Goal: Information Seeking & Learning: Find contact information

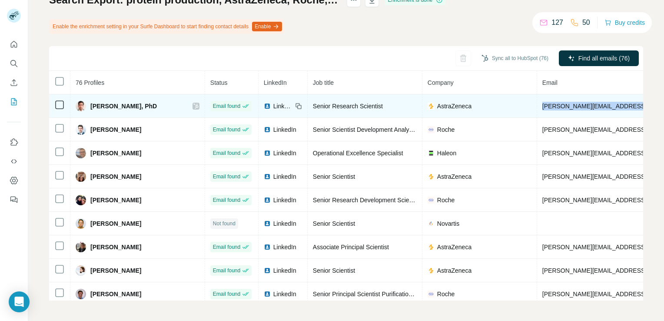
drag, startPoint x: 617, startPoint y: 106, endPoint x: 508, endPoint y: 107, distance: 109.6
click at [537, 107] on td "[PERSON_NAME][EMAIL_ADDRESS][PERSON_NAME][DOMAIN_NAME]" at bounding box center [669, 105] width 264 height 23
copy span "[PERSON_NAME][EMAIL_ADDRESS][PERSON_NAME][DOMAIN_NAME]"
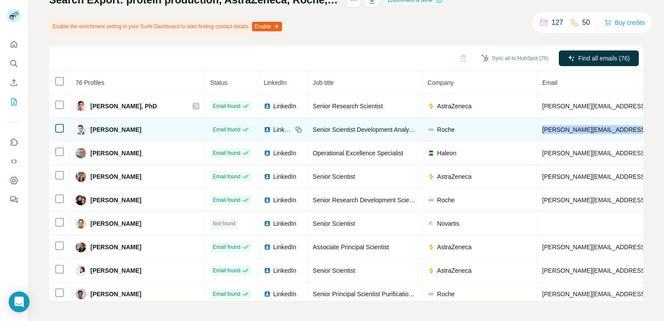
drag, startPoint x: 546, startPoint y: 131, endPoint x: 510, endPoint y: 133, distance: 36.1
click at [537, 133] on td "[PERSON_NAME][EMAIL_ADDRESS][PERSON_NAME][PERSON_NAME][DOMAIN_NAME]" at bounding box center [669, 129] width 264 height 23
copy span "[PERSON_NAME][EMAIL_ADDRESS][PERSON_NAME][PERSON_NAME][DOMAIN_NAME]"
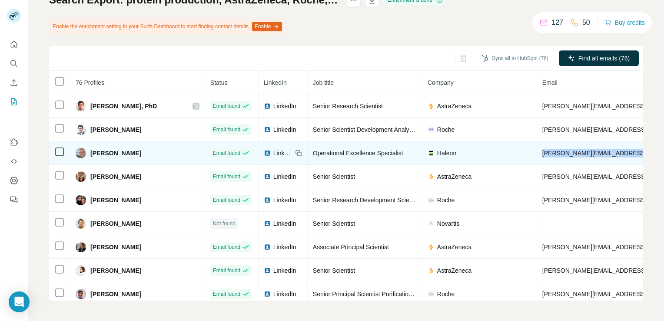
drag, startPoint x: 607, startPoint y: 153, endPoint x: 507, endPoint y: 154, distance: 100.4
click at [537, 154] on td "[PERSON_NAME][EMAIL_ADDRESS][PERSON_NAME][DOMAIN_NAME]" at bounding box center [669, 152] width 264 height 23
copy span "[PERSON_NAME][EMAIL_ADDRESS][PERSON_NAME][DOMAIN_NAME]"
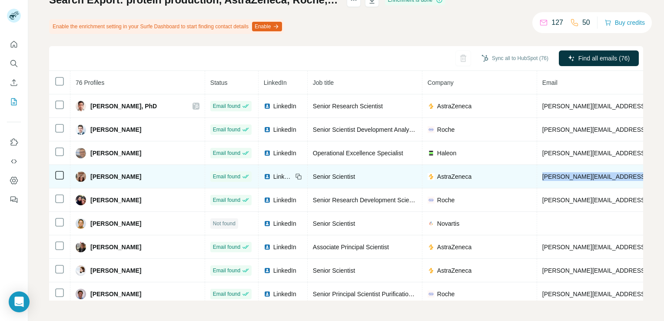
drag, startPoint x: 606, startPoint y: 171, endPoint x: 477, endPoint y: 177, distance: 129.2
click at [477, 177] on tr "[PERSON_NAME] Email found LinkedIn Senior Scientist AstraZeneca [PERSON_NAME][E…" at bounding box center [533, 176] width 969 height 23
copy tr "[PERSON_NAME][EMAIL_ADDRESS][PERSON_NAME][DOMAIN_NAME]"
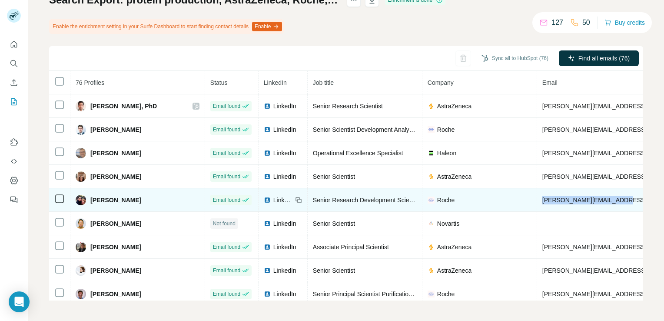
drag, startPoint x: 594, startPoint y: 199, endPoint x: 507, endPoint y: 200, distance: 87.0
click at [537, 200] on td "[PERSON_NAME][EMAIL_ADDRESS][PERSON_NAME][PERSON_NAME][DOMAIN_NAME]" at bounding box center [669, 199] width 264 height 23
copy span "[PERSON_NAME][EMAIL_ADDRESS][PERSON_NAME][PERSON_NAME][DOMAIN_NAME]"
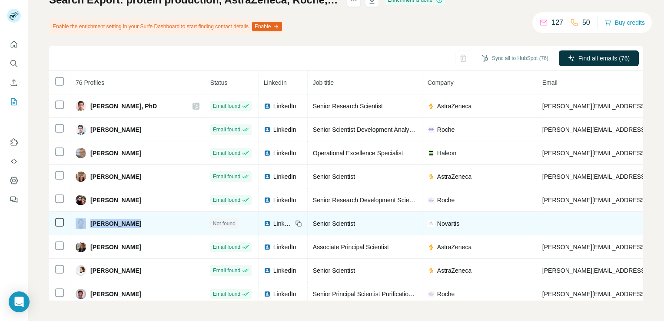
drag, startPoint x: 138, startPoint y: 221, endPoint x: 87, endPoint y: 217, distance: 50.6
click at [87, 218] on div "[PERSON_NAME]" at bounding box center [138, 223] width 124 height 10
copy div "[PERSON_NAME]"
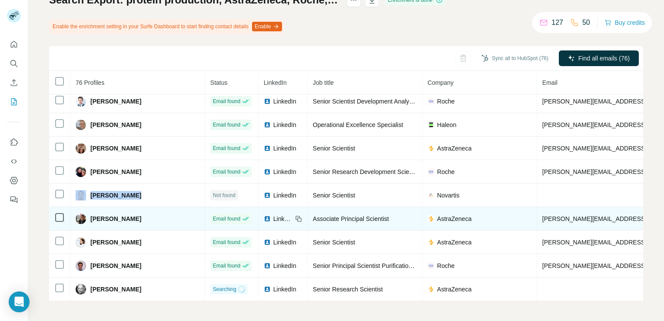
scroll to position [43, 0]
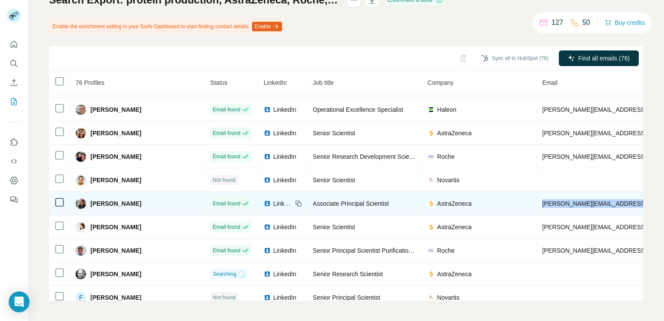
drag, startPoint x: 593, startPoint y: 201, endPoint x: 509, endPoint y: 202, distance: 84.4
click at [537, 202] on td "[PERSON_NAME][EMAIL_ADDRESS][PERSON_NAME][DOMAIN_NAME]" at bounding box center [669, 203] width 264 height 23
copy span "[PERSON_NAME][EMAIL_ADDRESS][PERSON_NAME][DOMAIN_NAME]"
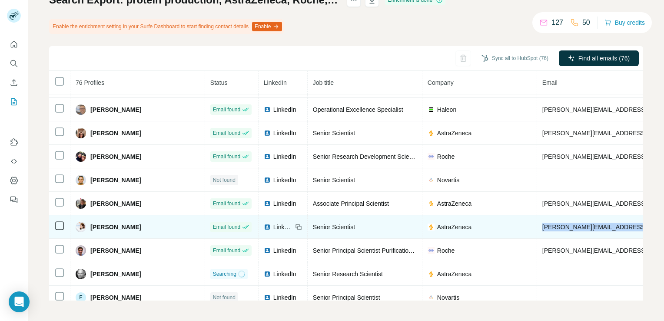
drag, startPoint x: 593, startPoint y: 225, endPoint x: 504, endPoint y: 228, distance: 88.7
click at [537, 228] on td "[PERSON_NAME][EMAIL_ADDRESS][DOMAIN_NAME]" at bounding box center [669, 226] width 264 height 23
copy span "[PERSON_NAME][EMAIL_ADDRESS][DOMAIN_NAME]"
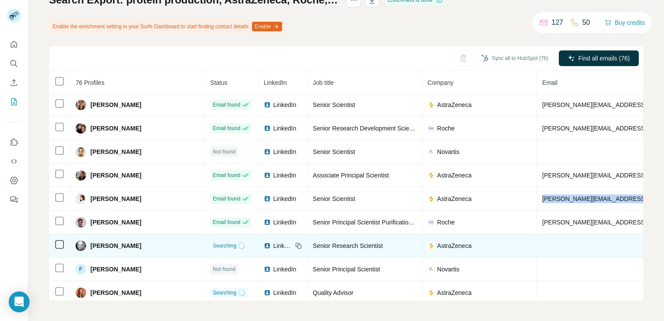
scroll to position [87, 0]
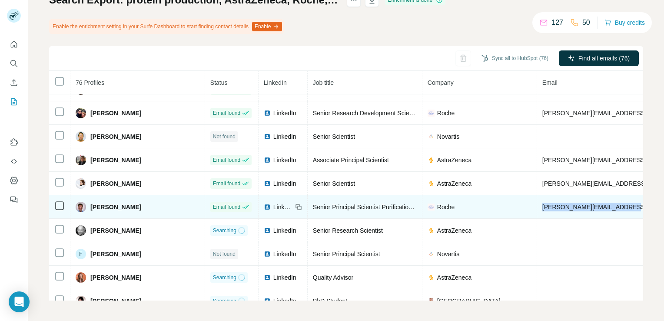
drag, startPoint x: 595, startPoint y: 207, endPoint x: 507, endPoint y: 206, distance: 88.3
click at [537, 206] on td "[PERSON_NAME][EMAIL_ADDRESS][PERSON_NAME][DOMAIN_NAME]" at bounding box center [669, 206] width 264 height 23
copy span "[PERSON_NAME][EMAIL_ADDRESS][PERSON_NAME][DOMAIN_NAME]"
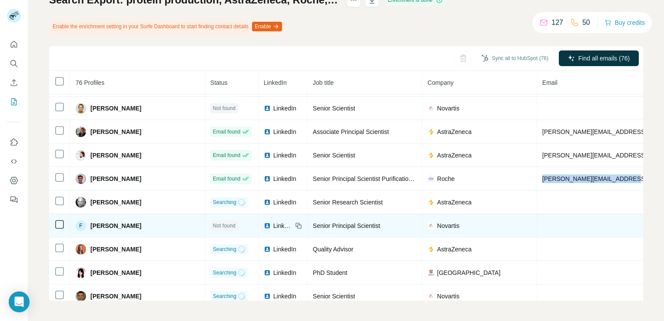
scroll to position [130, 0]
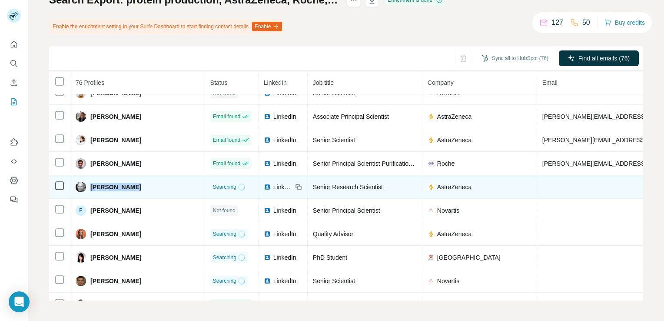
drag, startPoint x: 89, startPoint y: 185, endPoint x: 176, endPoint y: 182, distance: 86.6
click at [176, 182] on tr "[PERSON_NAME] Searching LinkedIn Senior Research Scientist AstraZeneca [DOMAIN_…" at bounding box center [533, 186] width 969 height 23
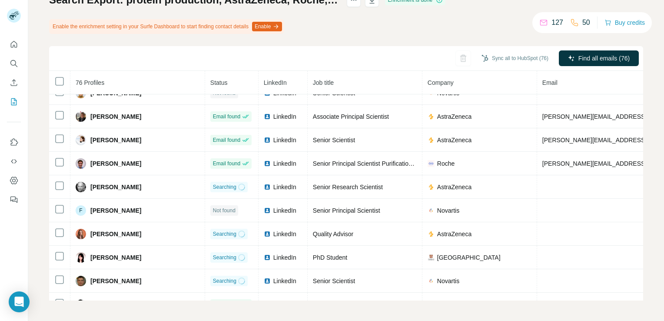
drag, startPoint x: 176, startPoint y: 182, endPoint x: 161, endPoint y: 78, distance: 104.9
click at [161, 78] on th "76 Profiles" at bounding box center [137, 82] width 135 height 23
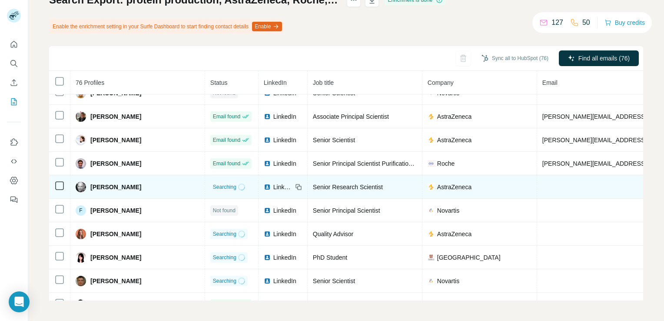
click at [118, 183] on span "[PERSON_NAME]" at bounding box center [115, 187] width 51 height 9
drag, startPoint x: 89, startPoint y: 185, endPoint x: 143, endPoint y: 190, distance: 53.7
click at [143, 190] on td "[PERSON_NAME]" at bounding box center [137, 186] width 135 height 23
copy span "[PERSON_NAME]"
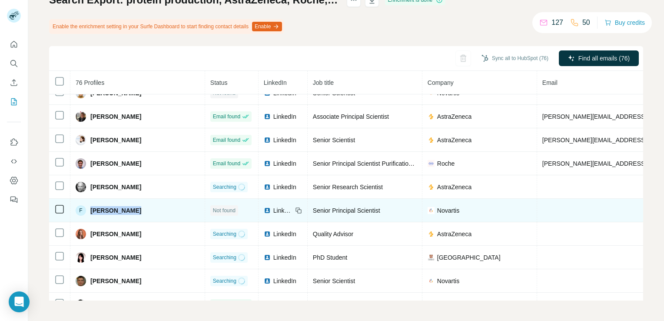
drag, startPoint x: 130, startPoint y: 208, endPoint x: 89, endPoint y: 206, distance: 40.9
click at [89, 206] on div "F [PERSON_NAME]" at bounding box center [138, 210] width 124 height 10
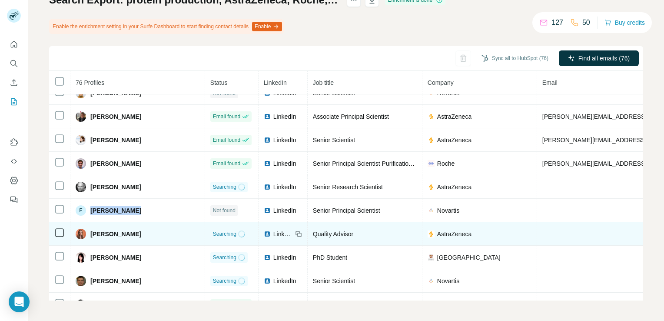
scroll to position [174, 0]
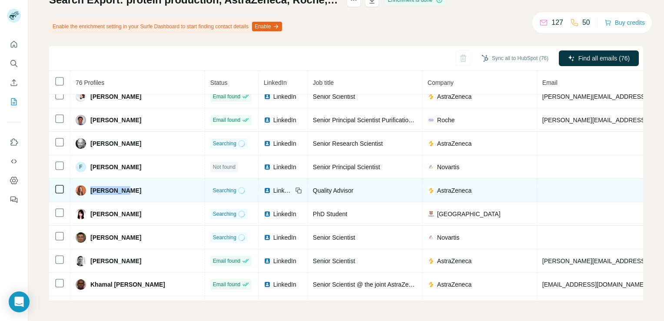
drag, startPoint x: 117, startPoint y: 186, endPoint x: 89, endPoint y: 188, distance: 28.3
click at [89, 188] on div "[PERSON_NAME]" at bounding box center [138, 190] width 124 height 10
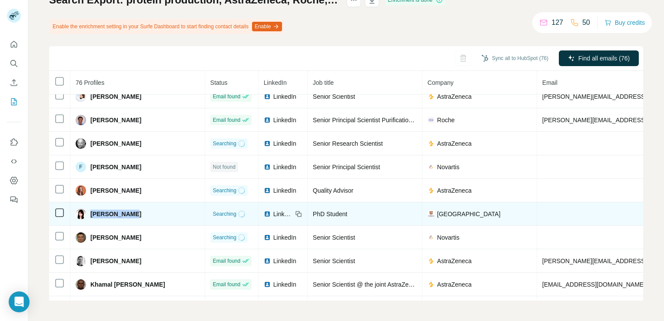
drag, startPoint x: 133, startPoint y: 212, endPoint x: 89, endPoint y: 212, distance: 43.5
click at [89, 212] on div "[PERSON_NAME]" at bounding box center [138, 214] width 124 height 10
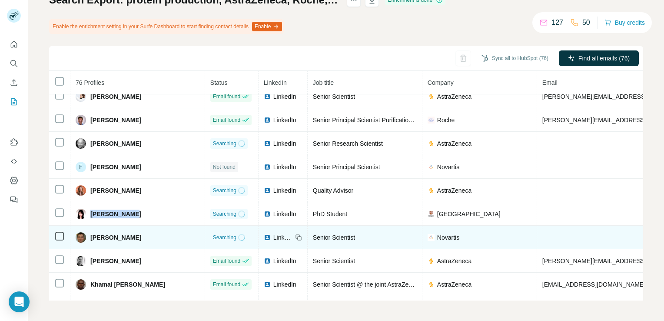
drag, startPoint x: 146, startPoint y: 234, endPoint x: 88, endPoint y: 236, distance: 57.9
click at [88, 236] on div "[PERSON_NAME]" at bounding box center [138, 237] width 124 height 10
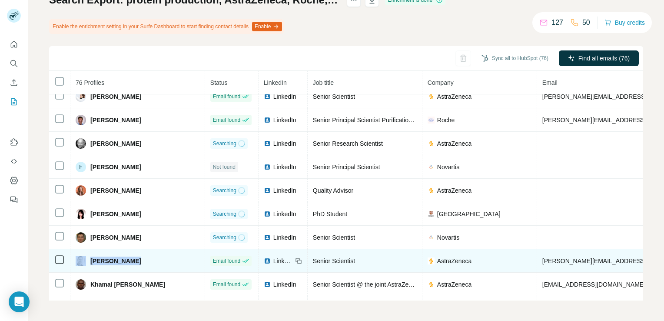
drag, startPoint x: 130, startPoint y: 257, endPoint x: 85, endPoint y: 259, distance: 44.8
click at [85, 259] on div "[PERSON_NAME]" at bounding box center [138, 261] width 124 height 10
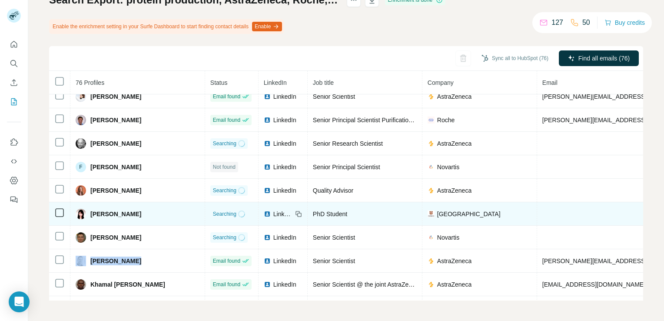
scroll to position [261, 0]
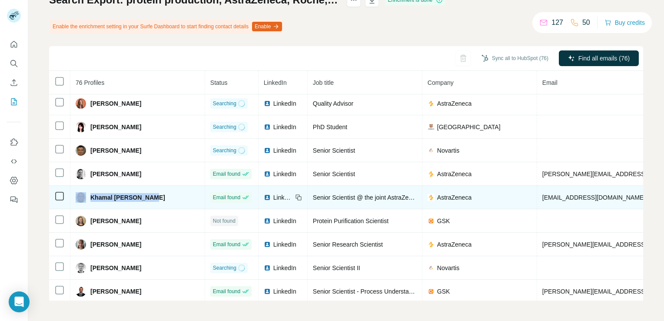
drag, startPoint x: 155, startPoint y: 194, endPoint x: 86, endPoint y: 197, distance: 69.2
click at [86, 197] on div "Khamal [PERSON_NAME]" at bounding box center [138, 197] width 124 height 10
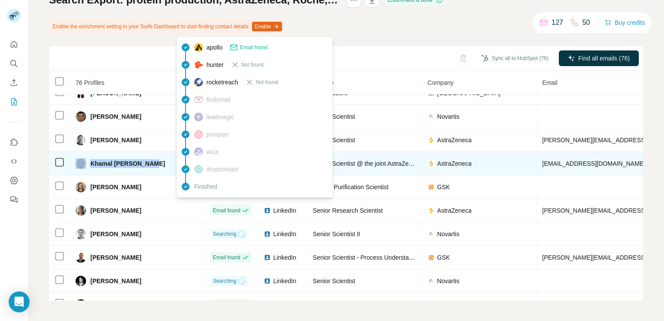
scroll to position [304, 0]
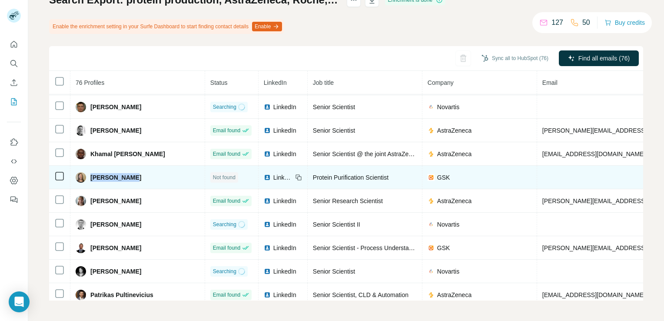
drag, startPoint x: 129, startPoint y: 173, endPoint x: 89, endPoint y: 176, distance: 39.6
click at [89, 176] on div "[PERSON_NAME]" at bounding box center [138, 177] width 124 height 10
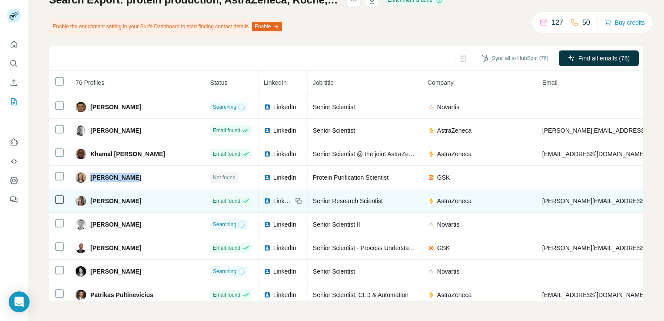
drag, startPoint x: 143, startPoint y: 198, endPoint x: 90, endPoint y: 199, distance: 53.5
click at [90, 199] on div "[PERSON_NAME]" at bounding box center [138, 201] width 124 height 10
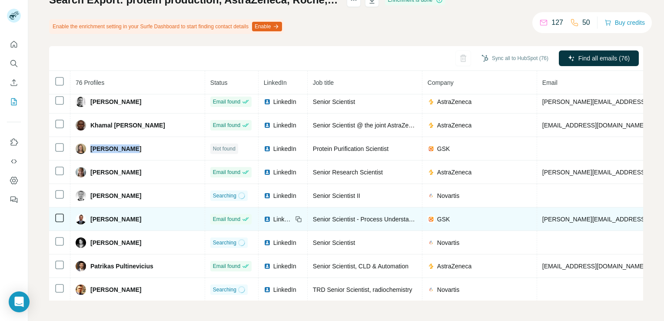
scroll to position [348, 0]
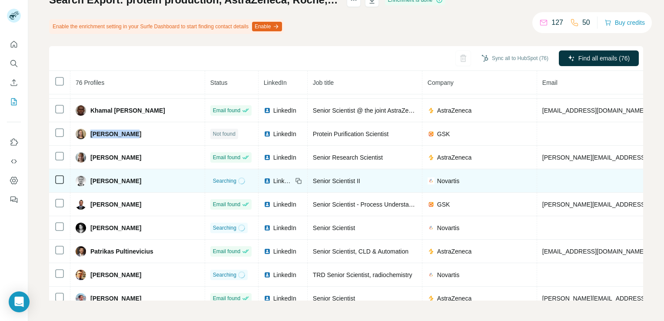
drag, startPoint x: 122, startPoint y: 178, endPoint x: 86, endPoint y: 183, distance: 35.9
click at [86, 183] on td "[PERSON_NAME]" at bounding box center [137, 180] width 135 height 23
drag, startPoint x: 86, startPoint y: 183, endPoint x: 147, endPoint y: 177, distance: 61.6
click at [147, 177] on div "[PERSON_NAME]" at bounding box center [138, 181] width 124 height 10
click at [125, 177] on span "[PERSON_NAME]" at bounding box center [115, 181] width 51 height 9
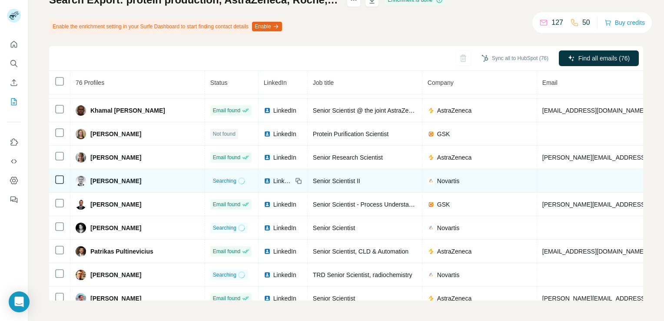
drag, startPoint x: 127, startPoint y: 176, endPoint x: 87, endPoint y: 177, distance: 40.0
click at [87, 177] on div "[PERSON_NAME]" at bounding box center [138, 181] width 124 height 10
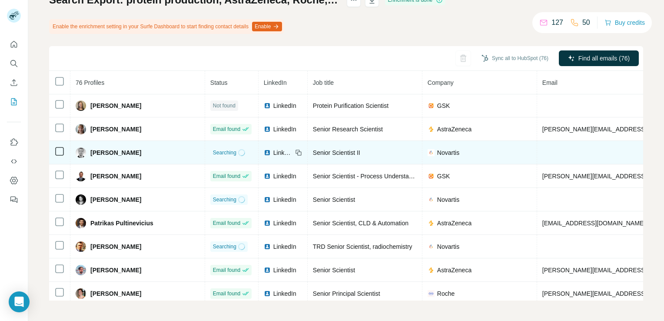
scroll to position [391, 0]
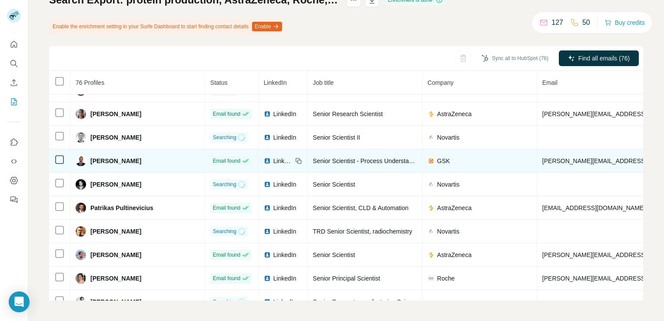
drag, startPoint x: 138, startPoint y: 156, endPoint x: 88, endPoint y: 158, distance: 50.5
click at [88, 158] on div "[PERSON_NAME]" at bounding box center [138, 161] width 124 height 10
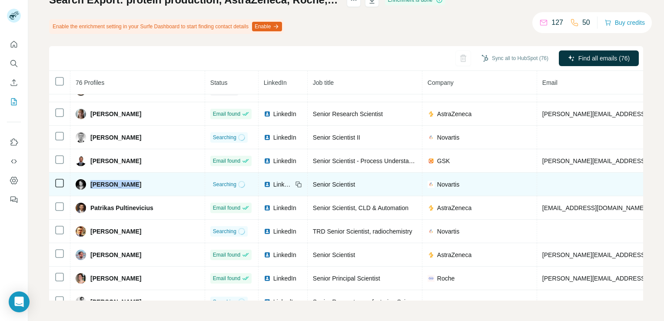
drag, startPoint x: 130, startPoint y: 180, endPoint x: 93, endPoint y: 182, distance: 37.4
click at [93, 182] on span "[PERSON_NAME]" at bounding box center [115, 184] width 51 height 9
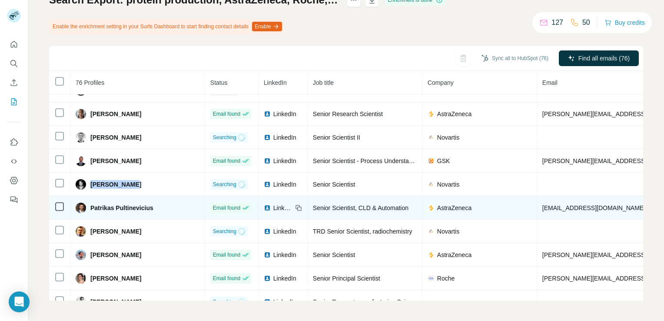
scroll to position [435, 0]
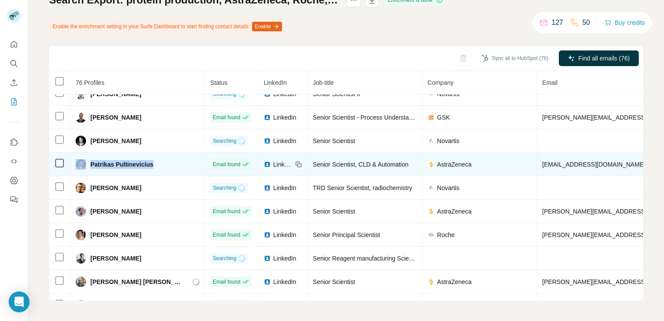
drag, startPoint x: 154, startPoint y: 161, endPoint x: 81, endPoint y: 162, distance: 73.0
click at [81, 162] on div "Patrikas Pultinevicius" at bounding box center [138, 164] width 124 height 10
